Goal: Task Accomplishment & Management: Manage account settings

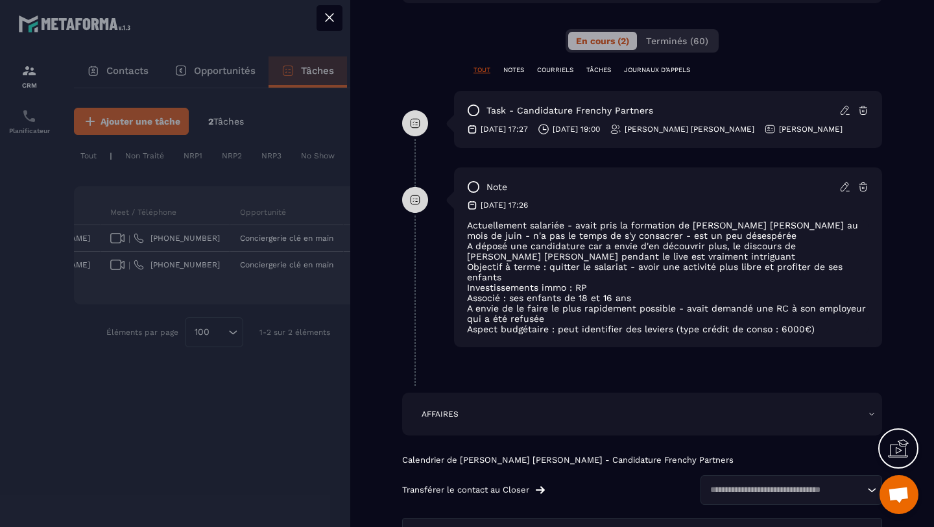
scroll to position [732, 0]
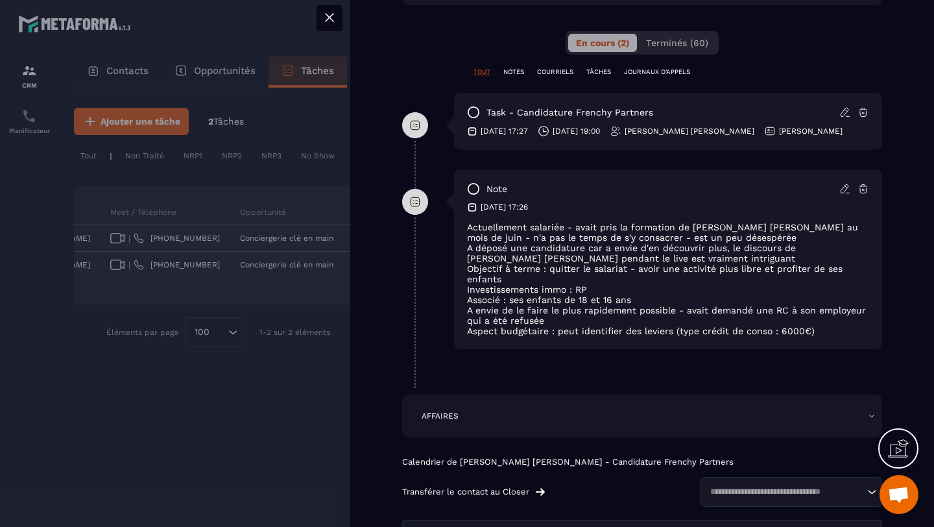
click at [266, 187] on div at bounding box center [467, 263] width 934 height 527
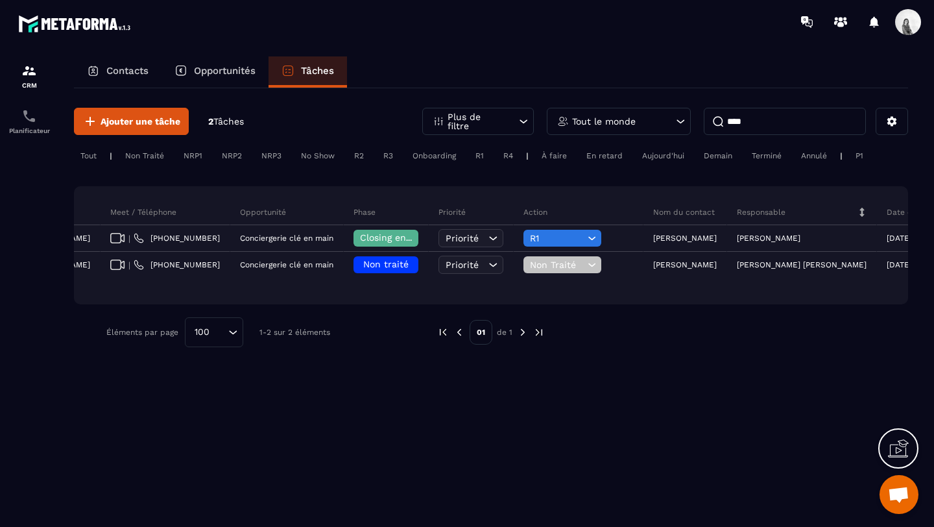
click at [601, 110] on div "Tout le monde" at bounding box center [619, 121] width 144 height 27
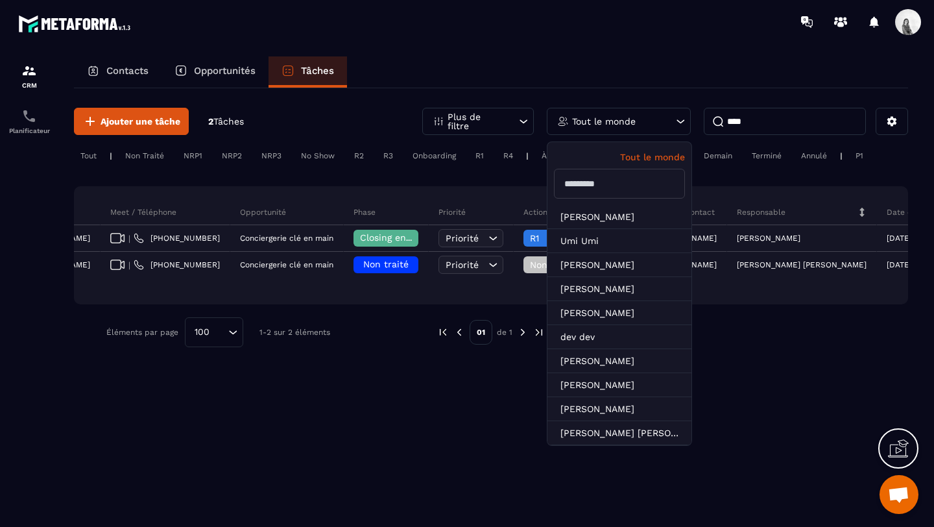
click at [767, 118] on input "****" at bounding box center [785, 121] width 162 height 27
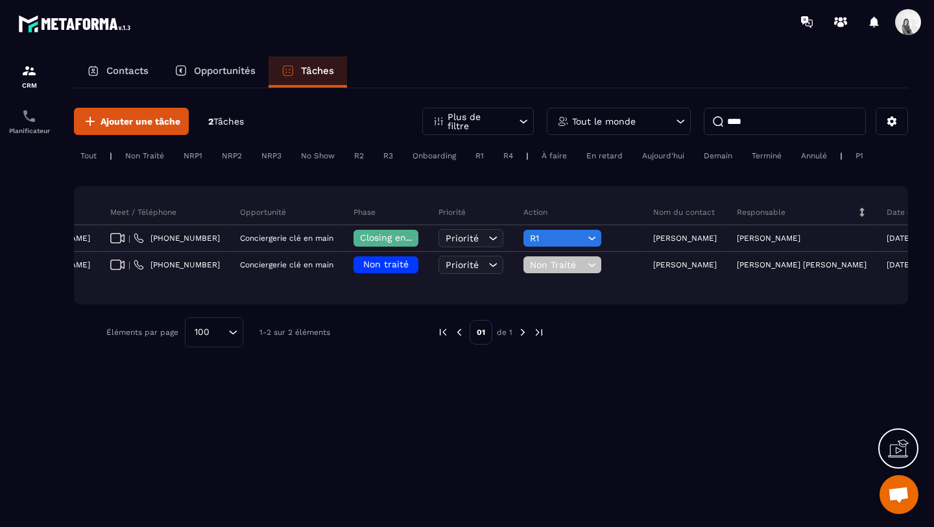
click at [767, 118] on input "****" at bounding box center [785, 121] width 162 height 27
click at [639, 115] on div "Tout le monde" at bounding box center [619, 121] width 144 height 27
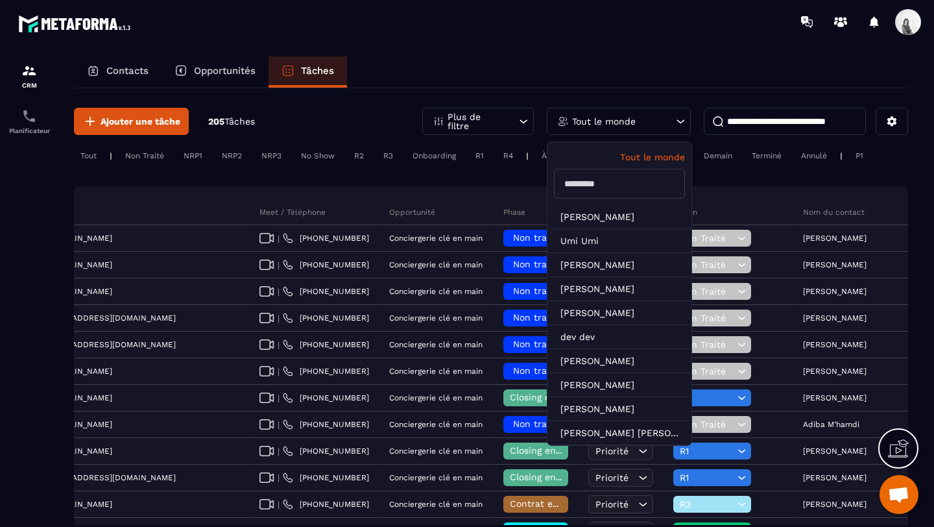
click at [631, 175] on input "text" at bounding box center [619, 184] width 131 height 30
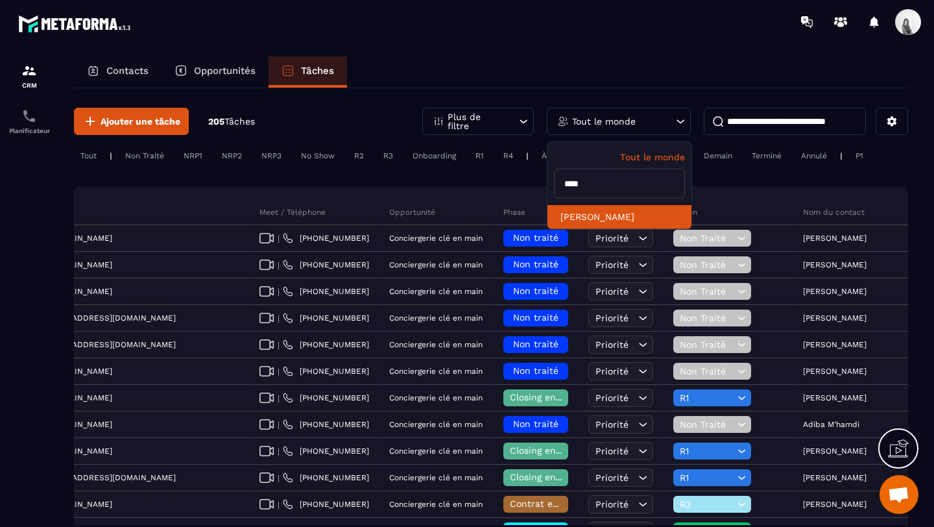
type input "****"
click at [615, 215] on li "[PERSON_NAME]" at bounding box center [619, 217] width 144 height 24
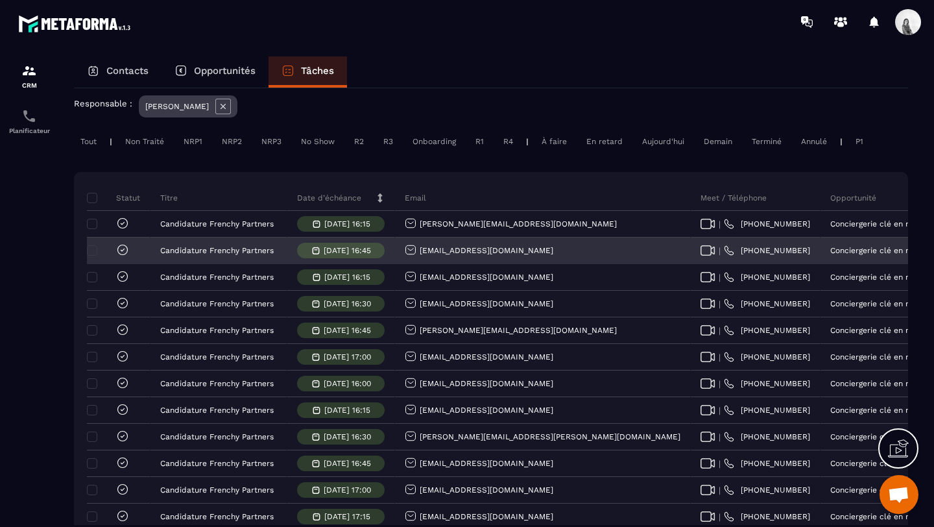
click at [120, 247] on icon at bounding box center [122, 249] width 13 height 13
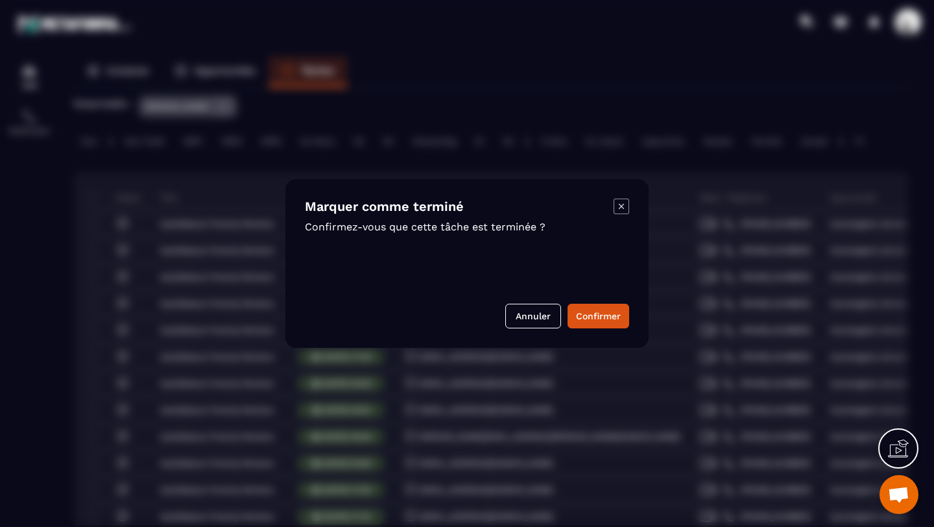
click at [631, 313] on div "Marquer comme terminé Confirmez-vous que cette tâche est terminée ? Annuler Con…" at bounding box center [466, 263] width 363 height 169
click at [613, 313] on button "Confirmer" at bounding box center [598, 316] width 62 height 25
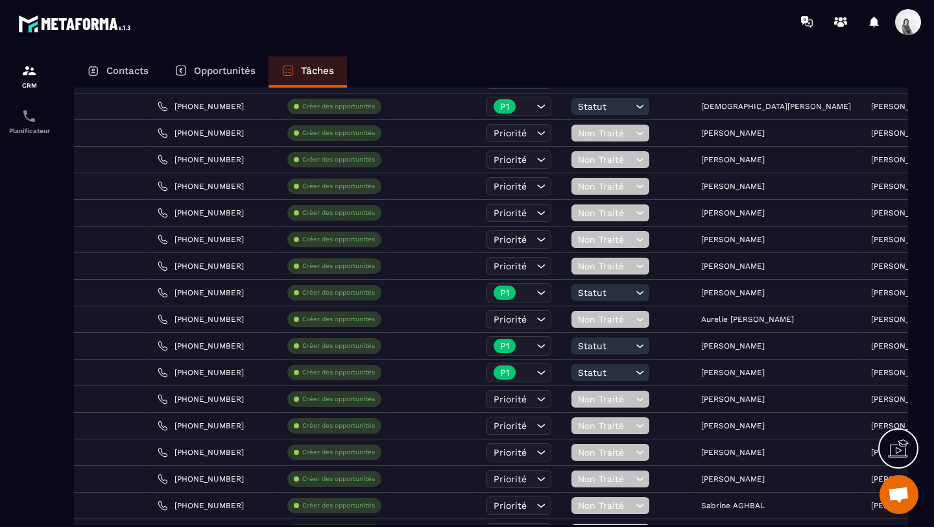
scroll to position [490, 0]
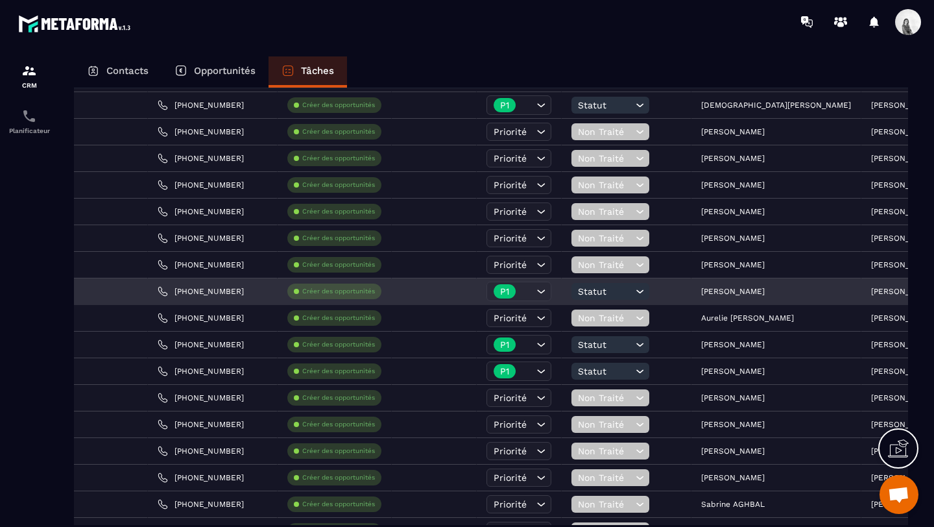
click at [486, 296] on div "P1" at bounding box center [518, 290] width 65 height 19
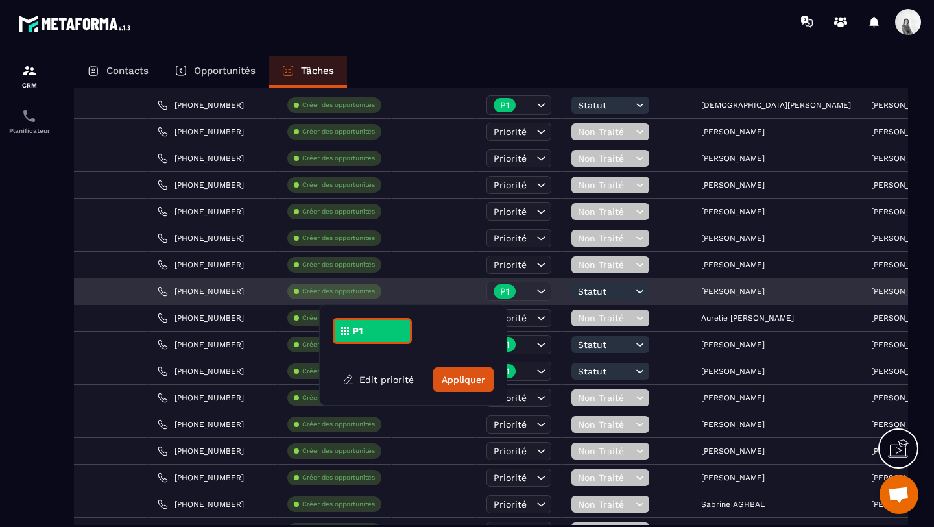
click at [486, 296] on div "P1" at bounding box center [518, 290] width 65 height 19
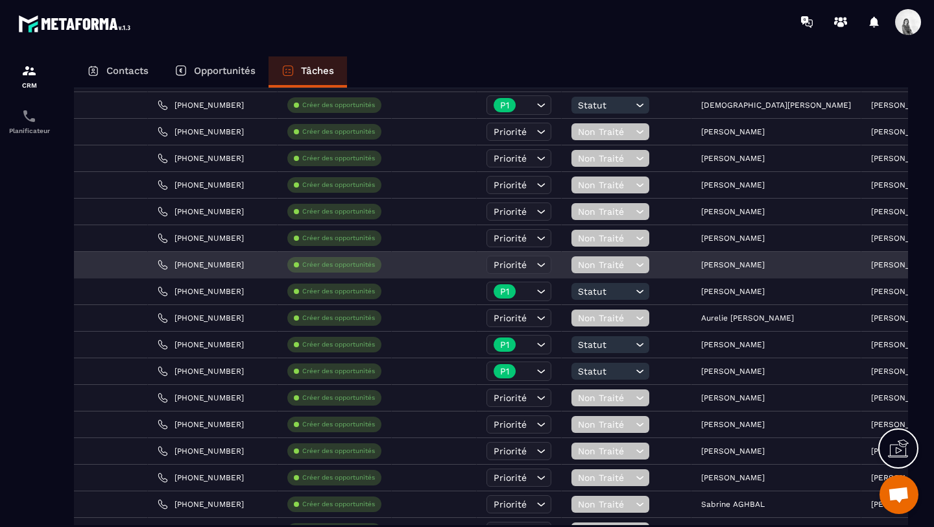
click at [494, 268] on div "Priorité" at bounding box center [514, 264] width 40 height 10
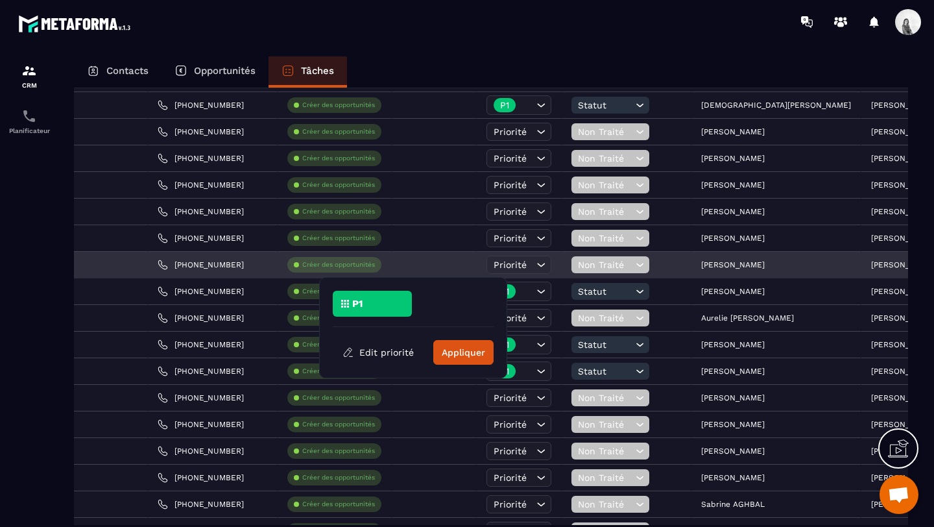
click at [494, 268] on div "Priorité" at bounding box center [514, 264] width 40 height 10
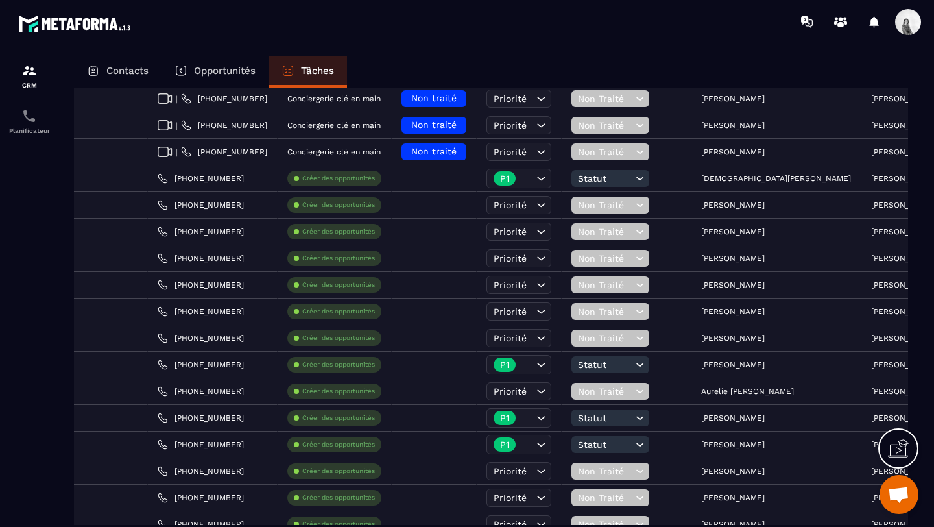
scroll to position [435, 0]
